Goal: Find specific page/section: Find specific page/section

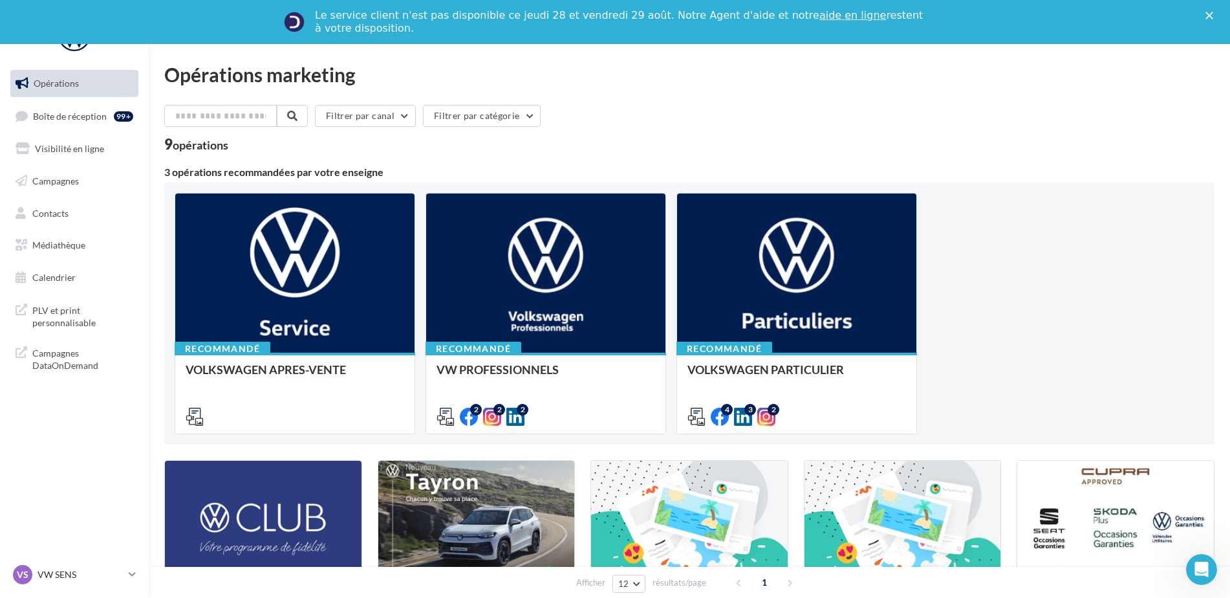
click at [118, 588] on div "VS VW SENS vw-sen-elk" at bounding box center [74, 580] width 149 height 36
click at [118, 575] on p "VW SENS" at bounding box center [81, 574] width 86 height 13
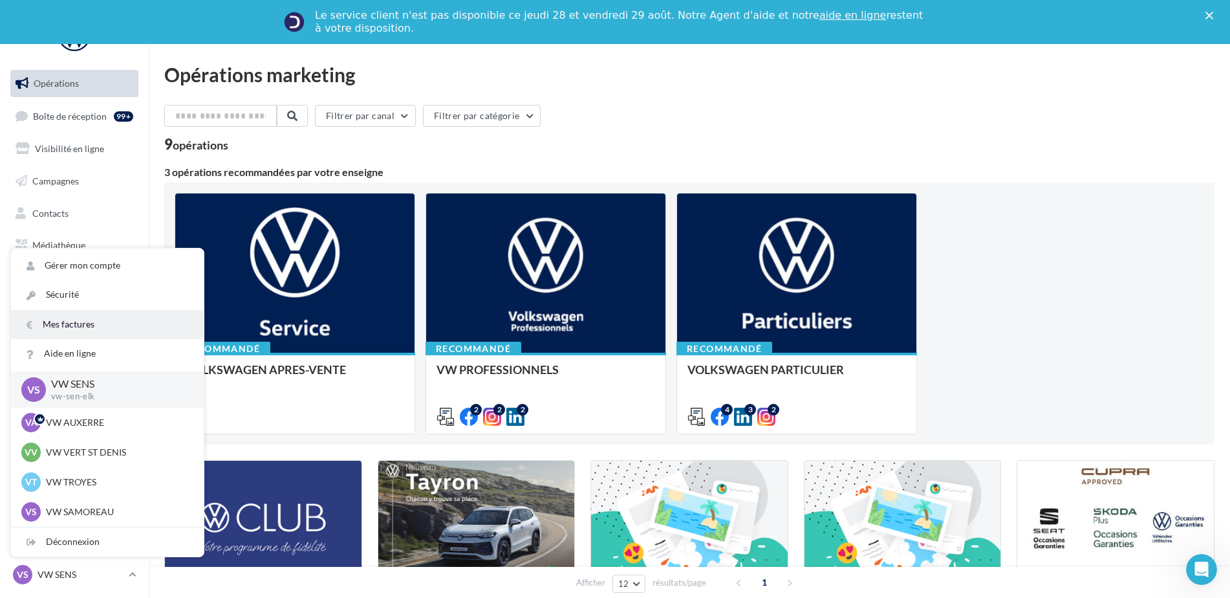
click at [103, 315] on link "Mes factures" at bounding box center [107, 324] width 193 height 29
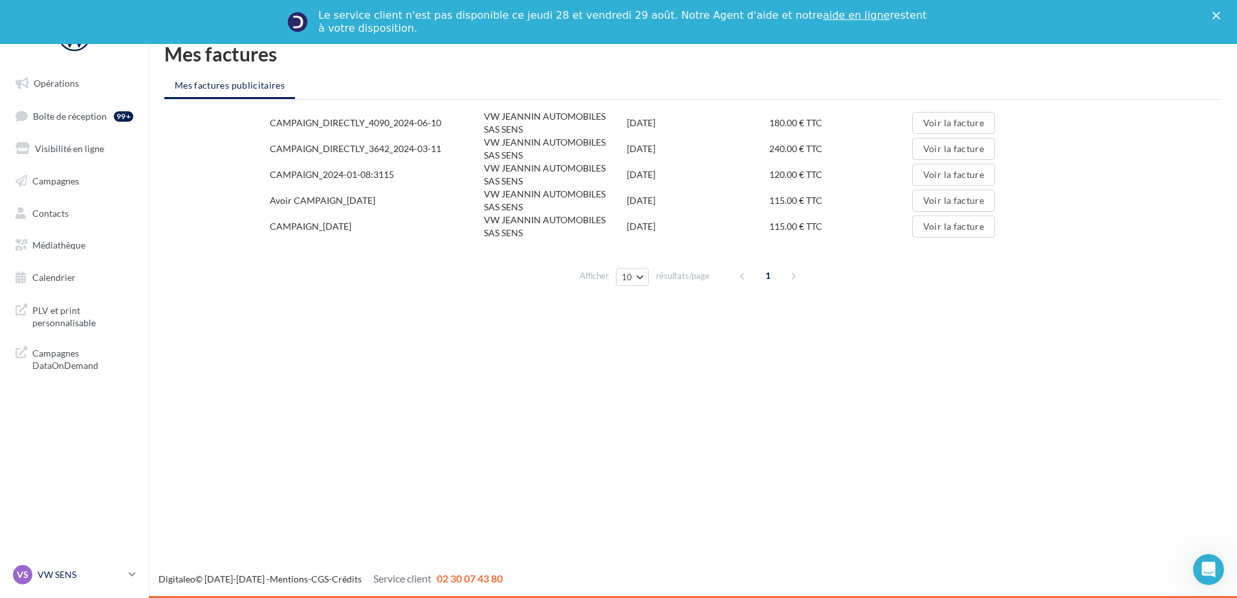
click at [98, 573] on p "VW SENS" at bounding box center [81, 574] width 86 height 13
